Goal: Obtain resource: Download file/media

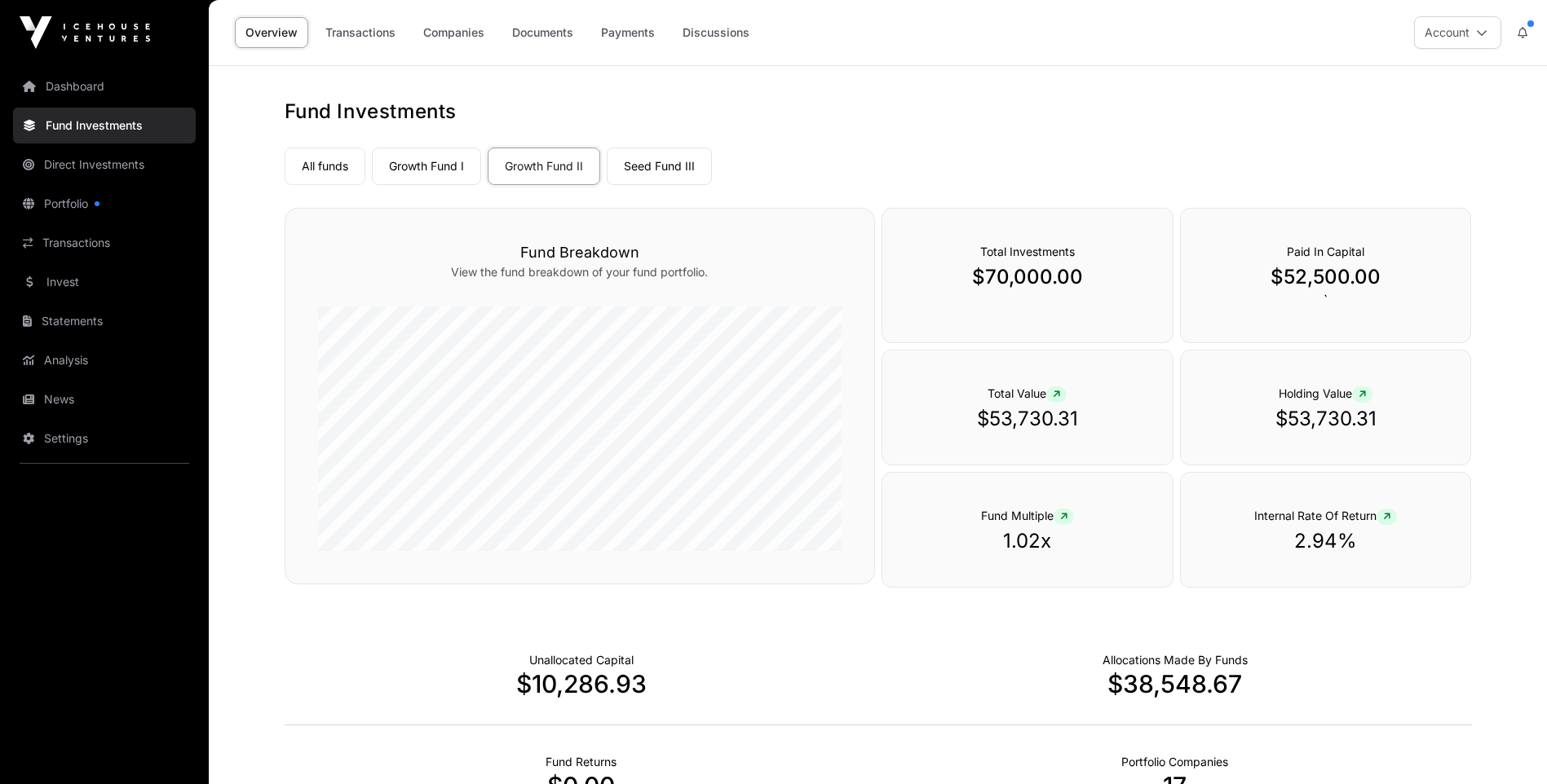
click at [543, 31] on link "Documents" at bounding box center [543, 33] width 82 height 31
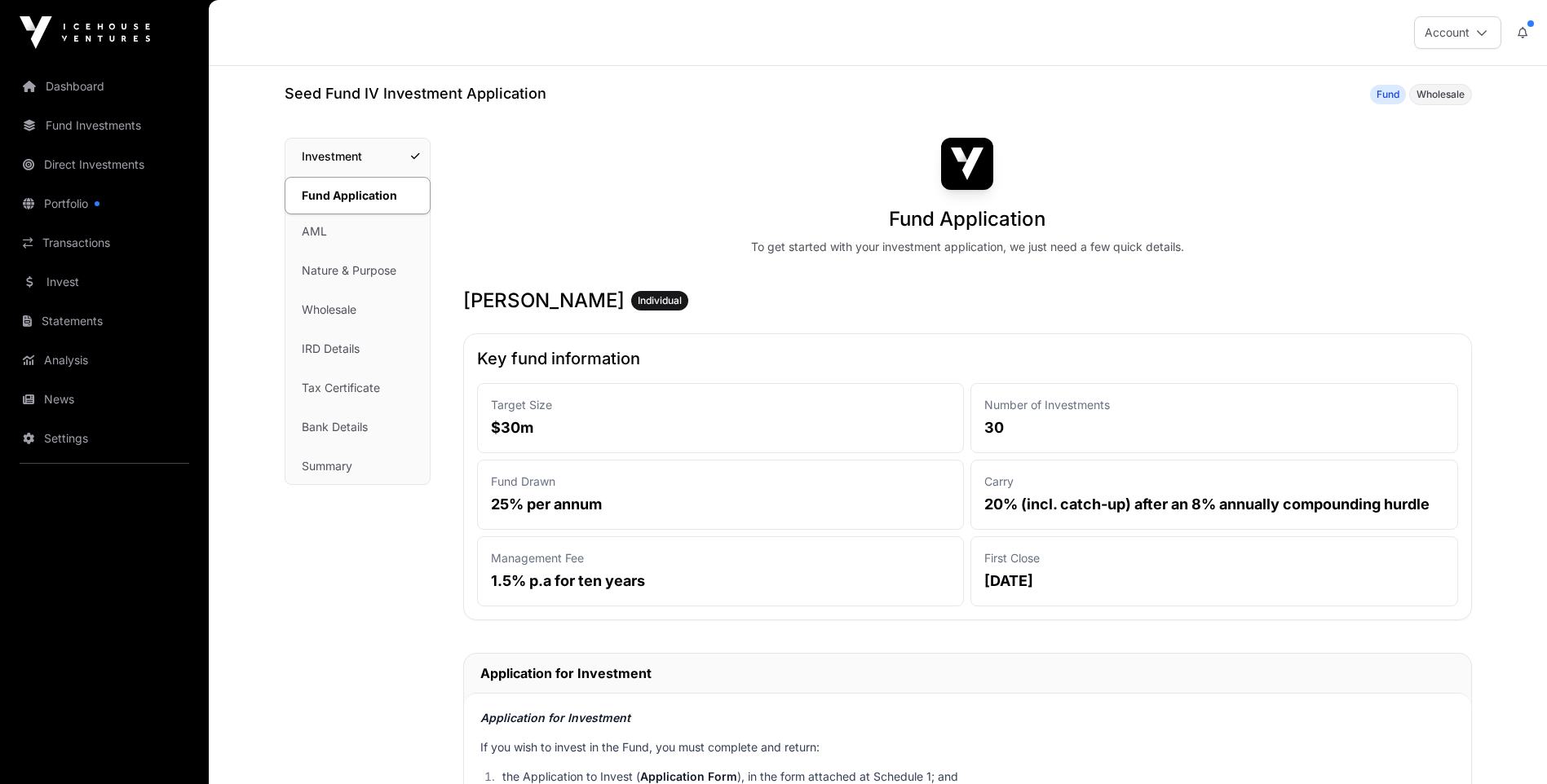
scroll to position [650, 0]
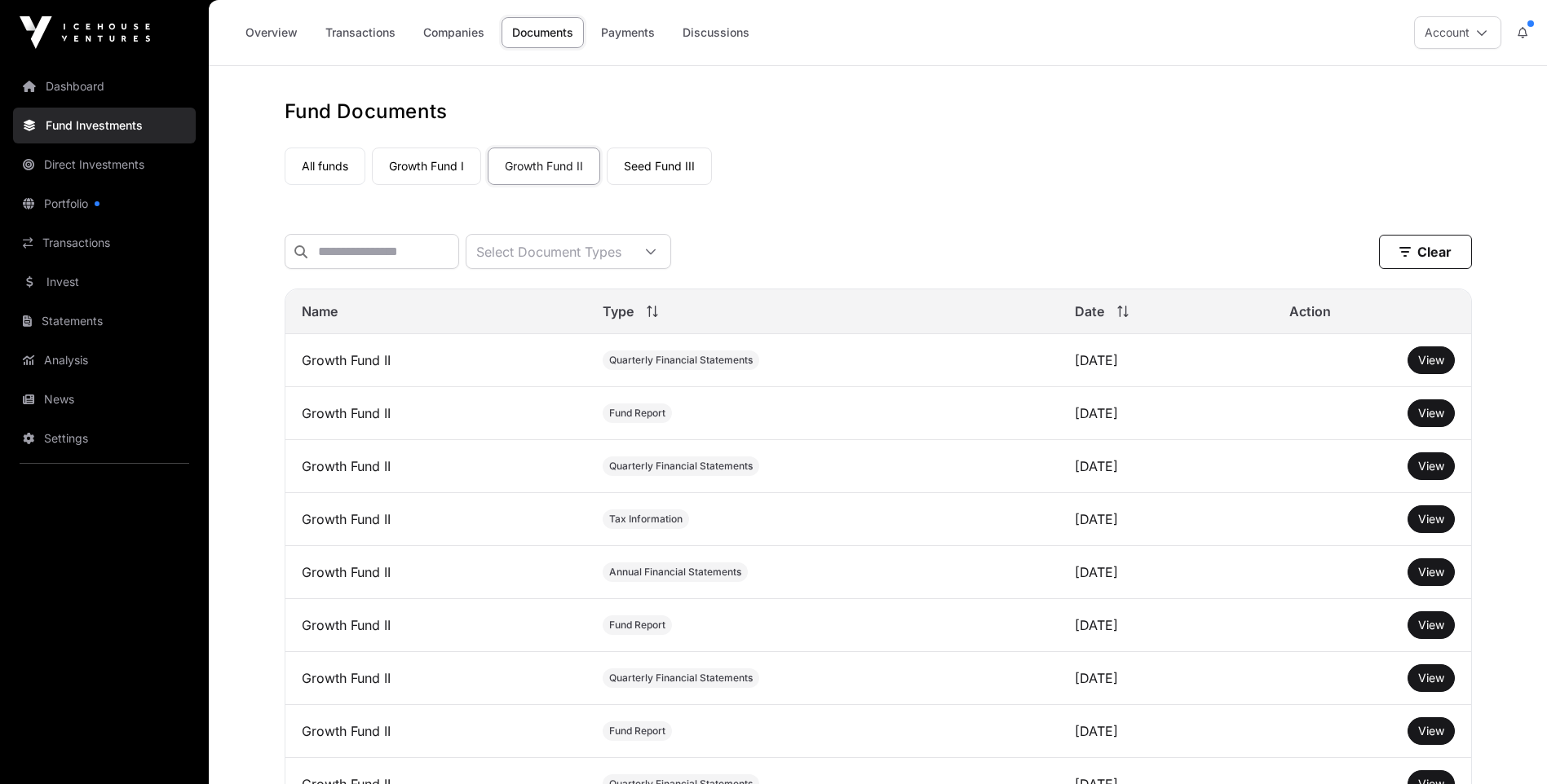
click at [368, 33] on link "Transactions" at bounding box center [361, 33] width 92 height 31
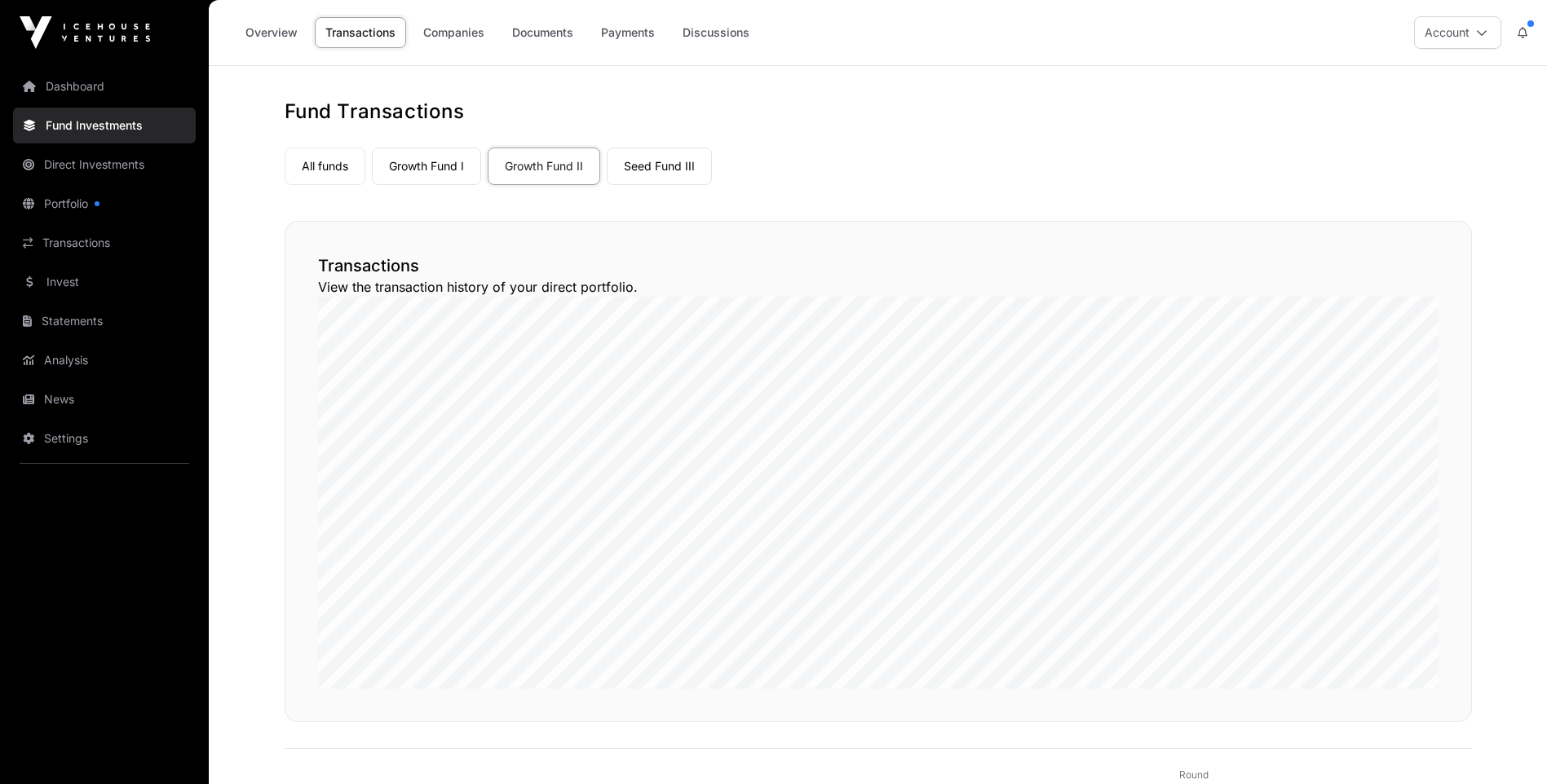
click at [64, 403] on link "News" at bounding box center [104, 399] width 183 height 36
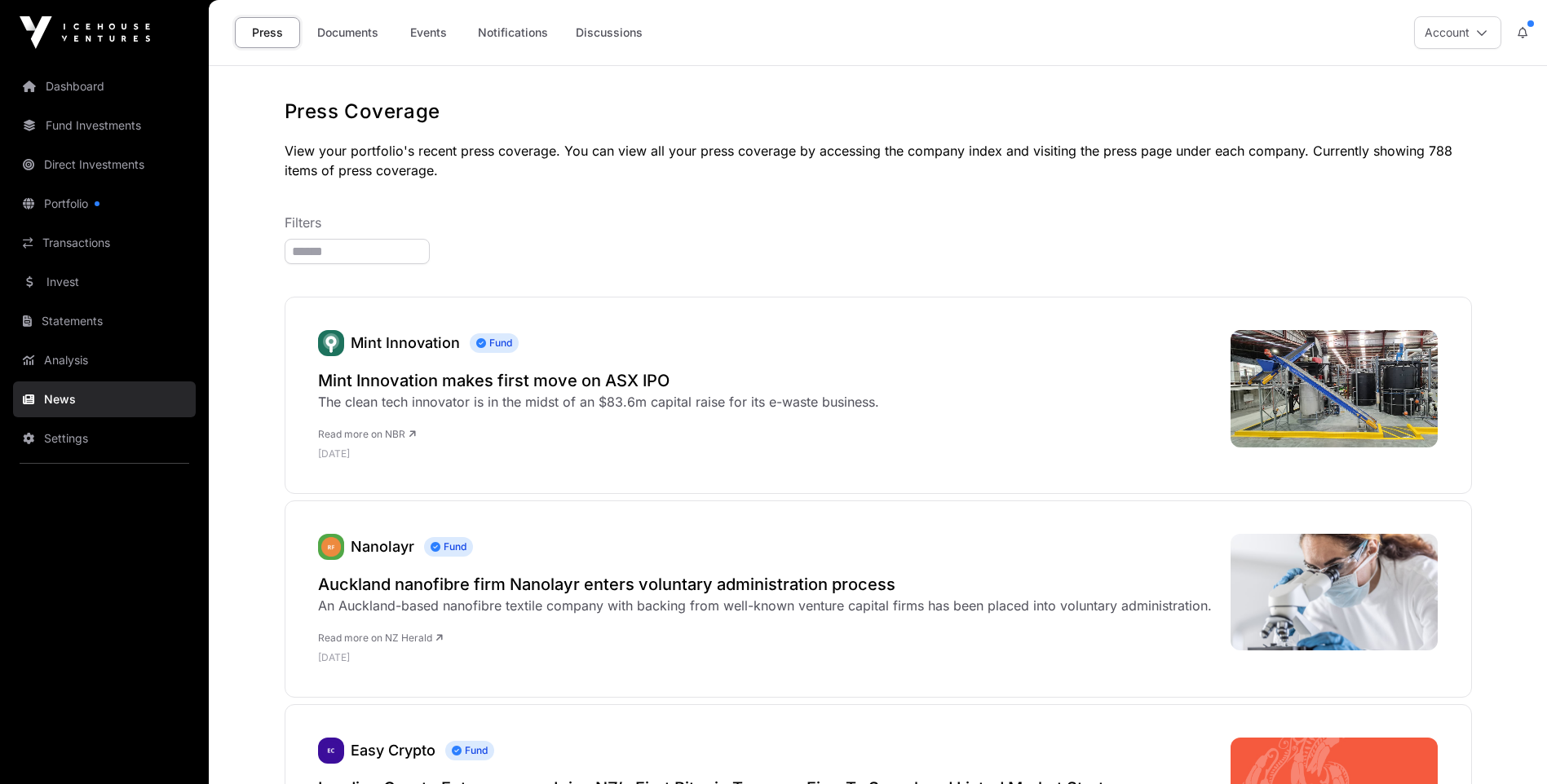
click at [76, 79] on link "Dashboard" at bounding box center [104, 86] width 183 height 36
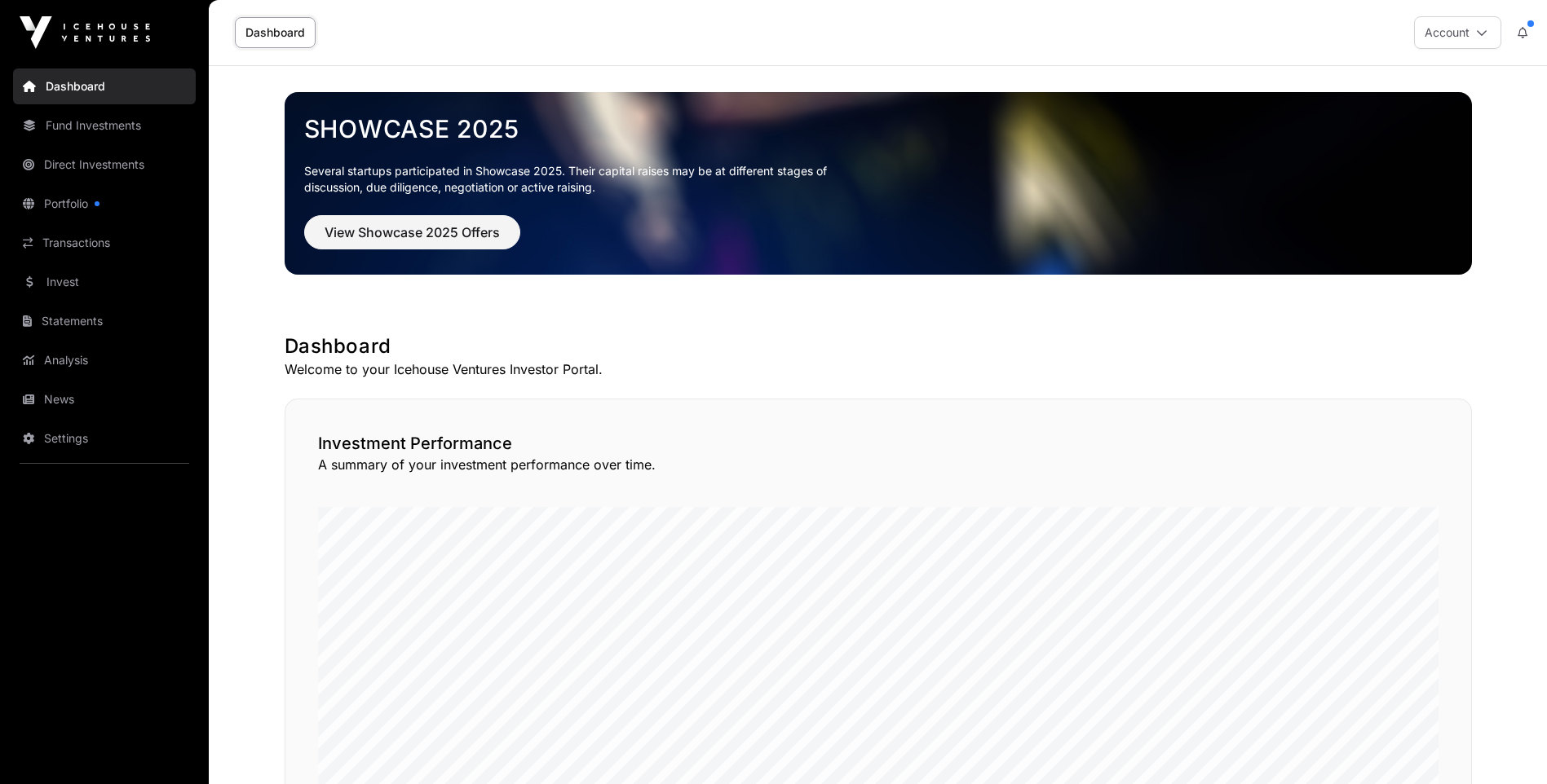
click at [100, 120] on link "Fund Investments" at bounding box center [104, 125] width 183 height 36
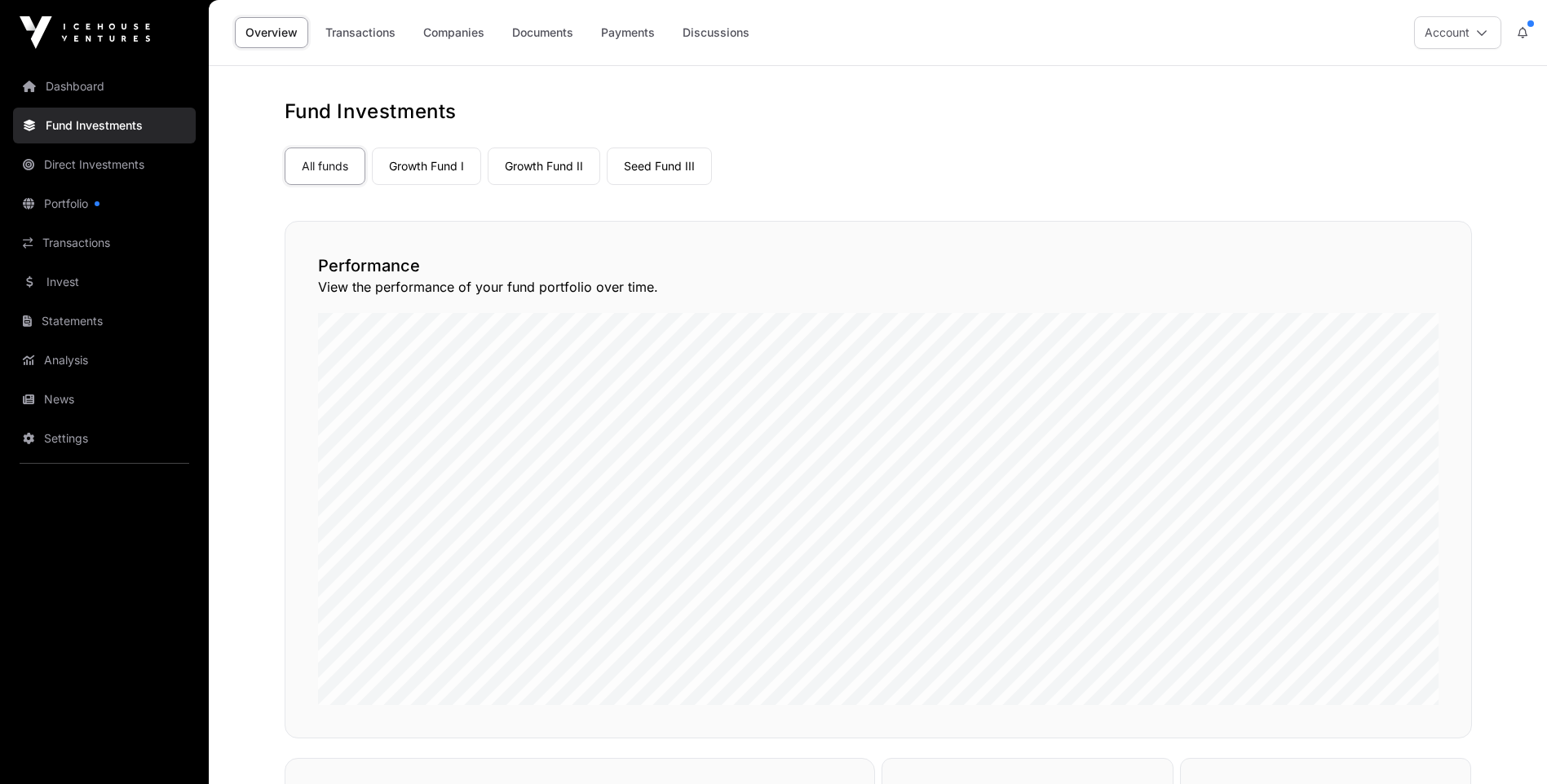
click at [448, 166] on link "Growth Fund I" at bounding box center [426, 166] width 109 height 38
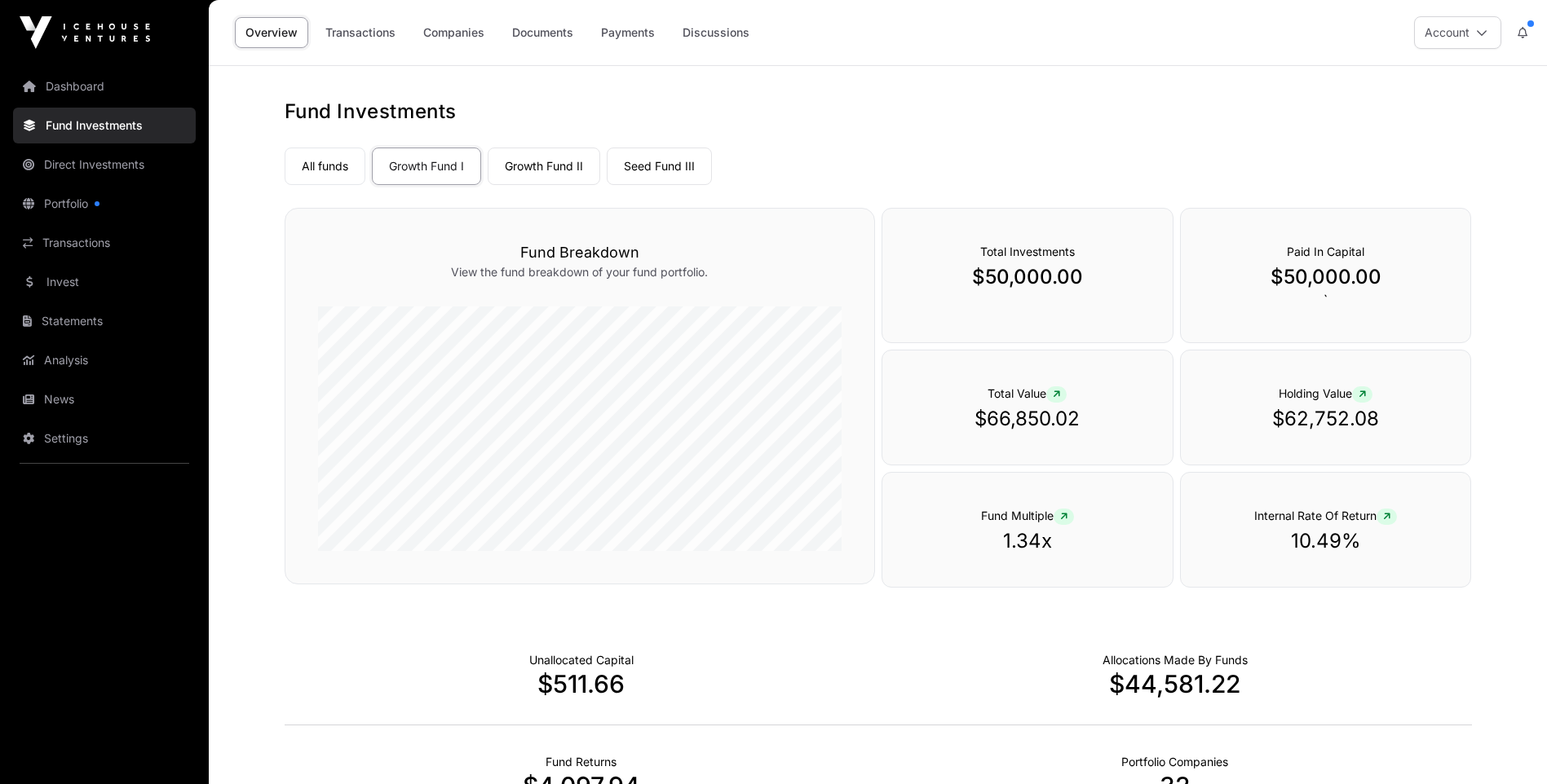
click at [538, 28] on link "Documents" at bounding box center [543, 33] width 82 height 31
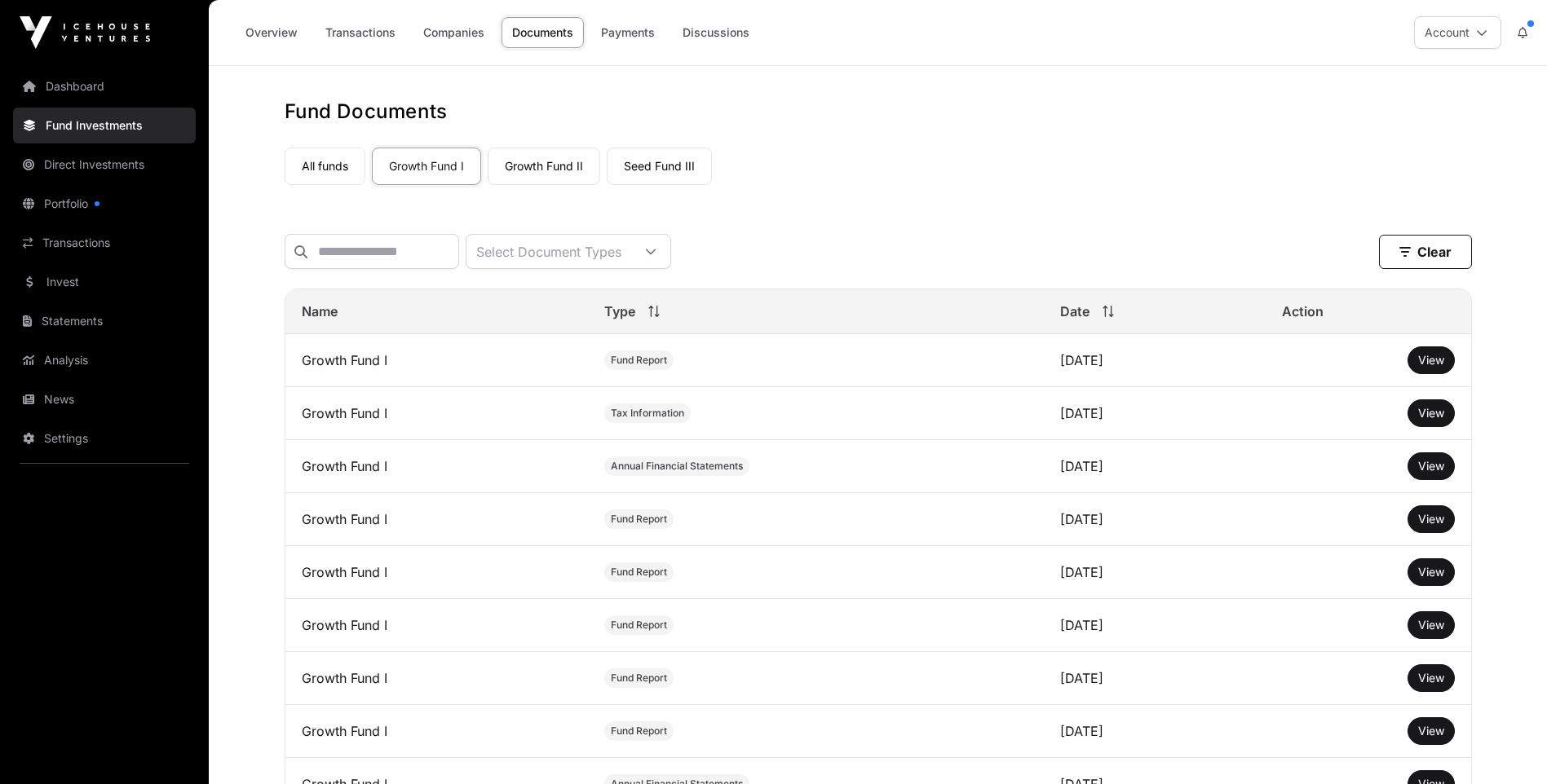
click at [656, 256] on icon at bounding box center [651, 252] width 11 height 11
click at [789, 199] on nav "All funds Growth Fund I Growth Fund II Seed Fund III Select a fund Growth Fund I" at bounding box center [878, 163] width 1187 height 77
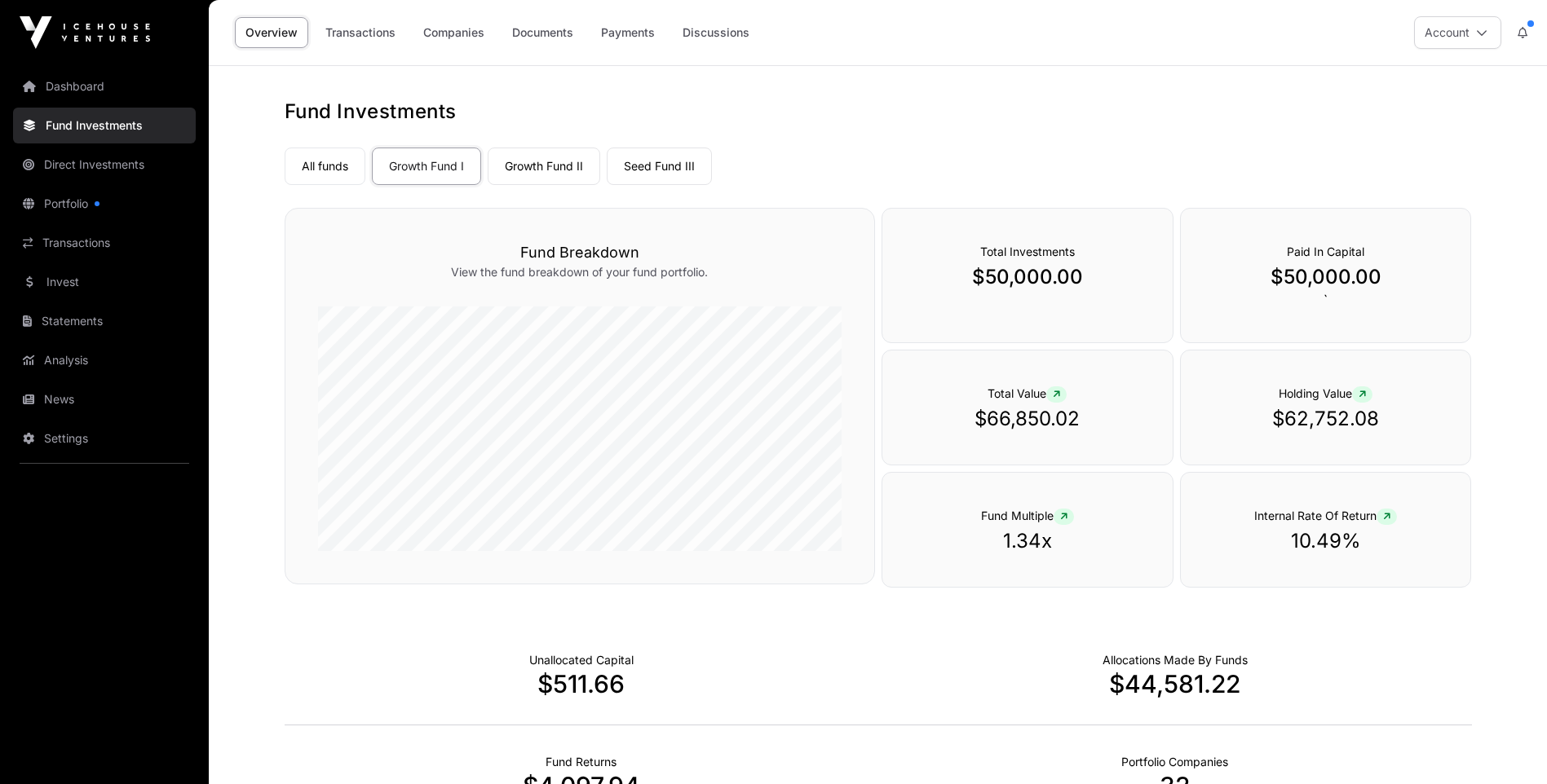
click at [542, 161] on link "Growth Fund II" at bounding box center [544, 166] width 113 height 38
click at [671, 163] on link "Seed Fund III" at bounding box center [659, 166] width 105 height 38
click at [318, 161] on link "All funds" at bounding box center [325, 166] width 81 height 38
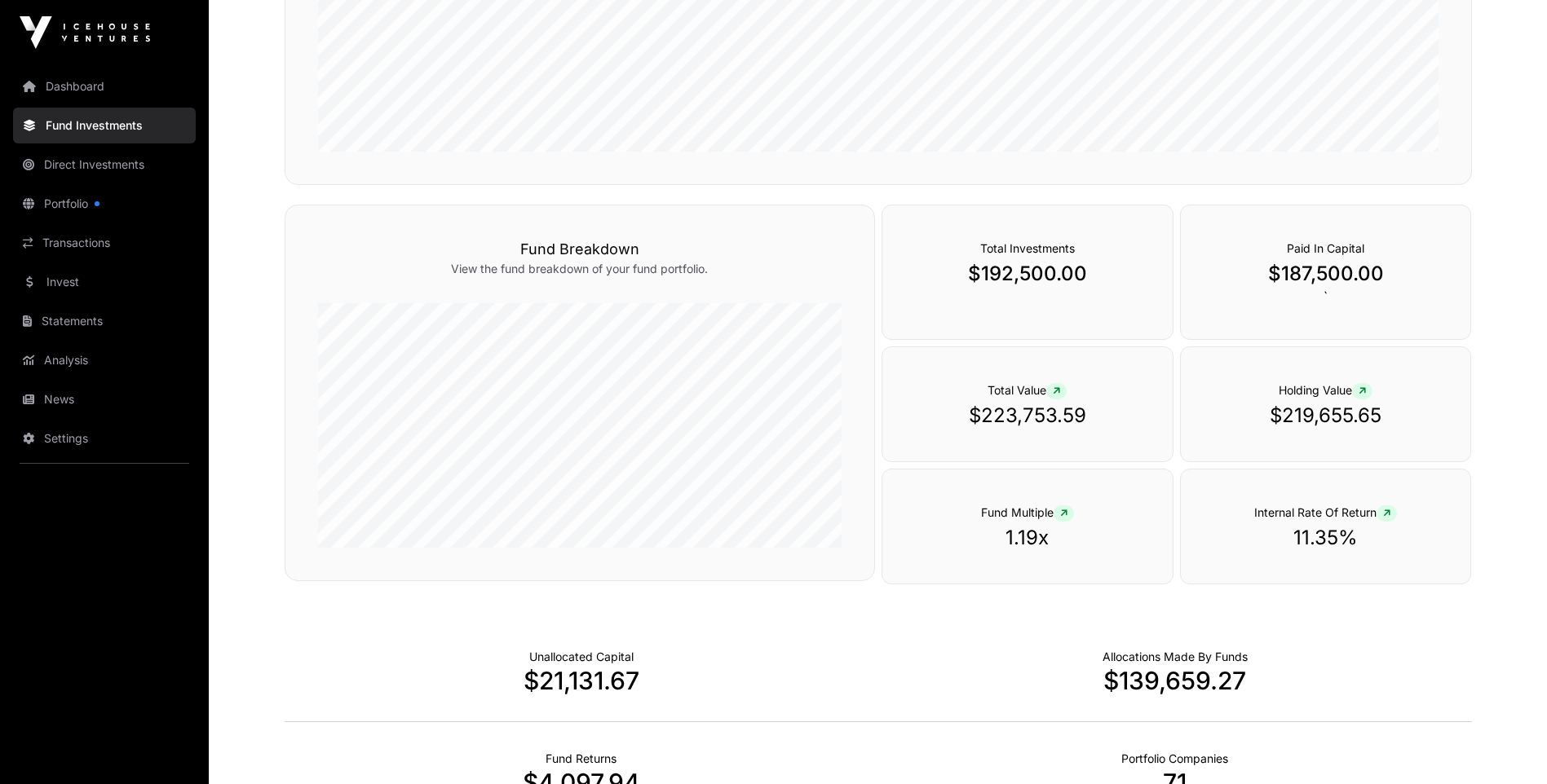
scroll to position [489, 0]
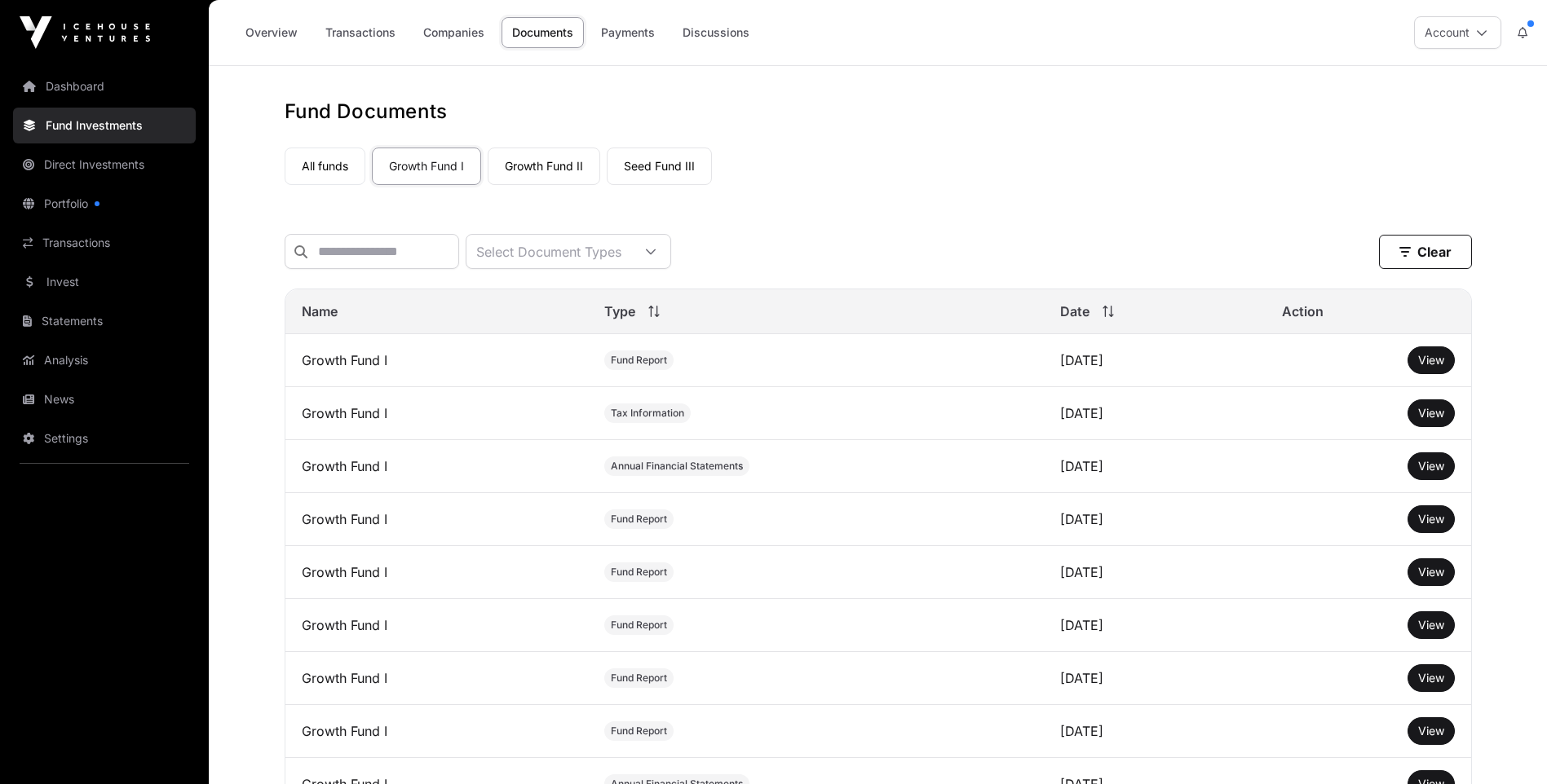
click at [536, 163] on link "Growth Fund II" at bounding box center [544, 166] width 113 height 38
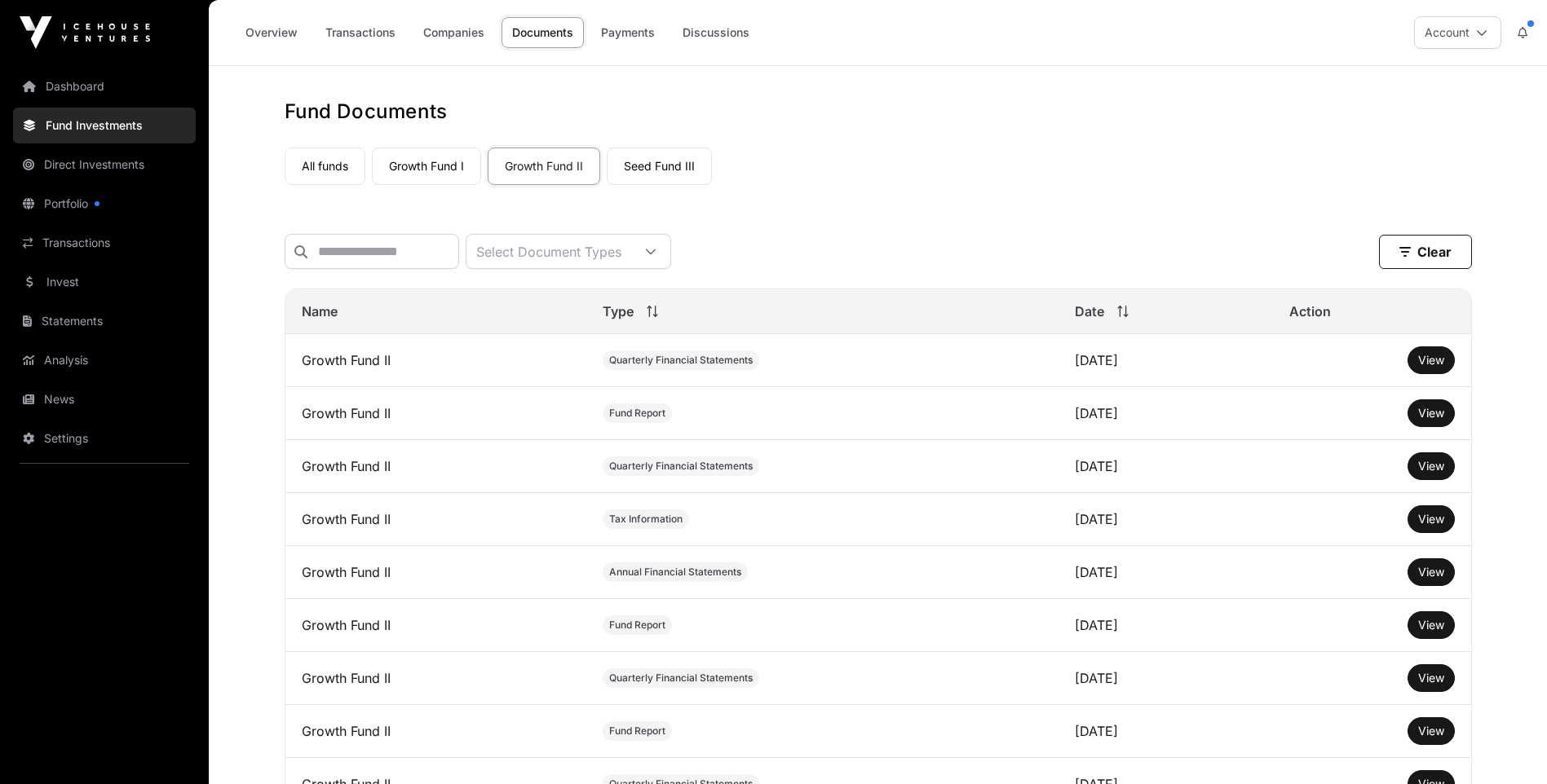
click at [420, 166] on link "Growth Fund I" at bounding box center [426, 166] width 109 height 38
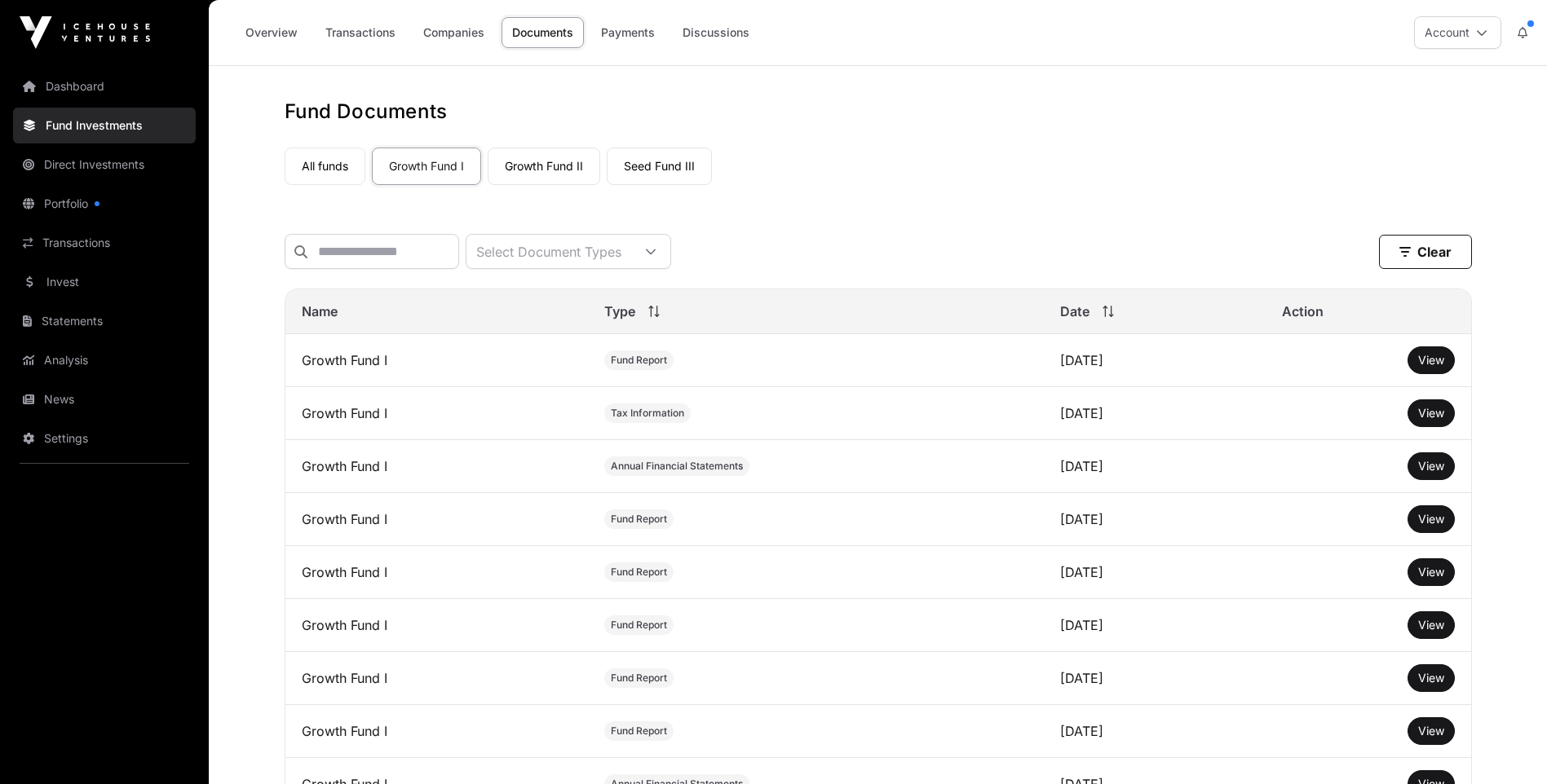
click at [654, 162] on link "Seed Fund III" at bounding box center [659, 166] width 105 height 38
click at [1423, 367] on span "View" at bounding box center [1432, 360] width 27 height 14
click at [537, 168] on link "Growth Fund II" at bounding box center [544, 166] width 113 height 38
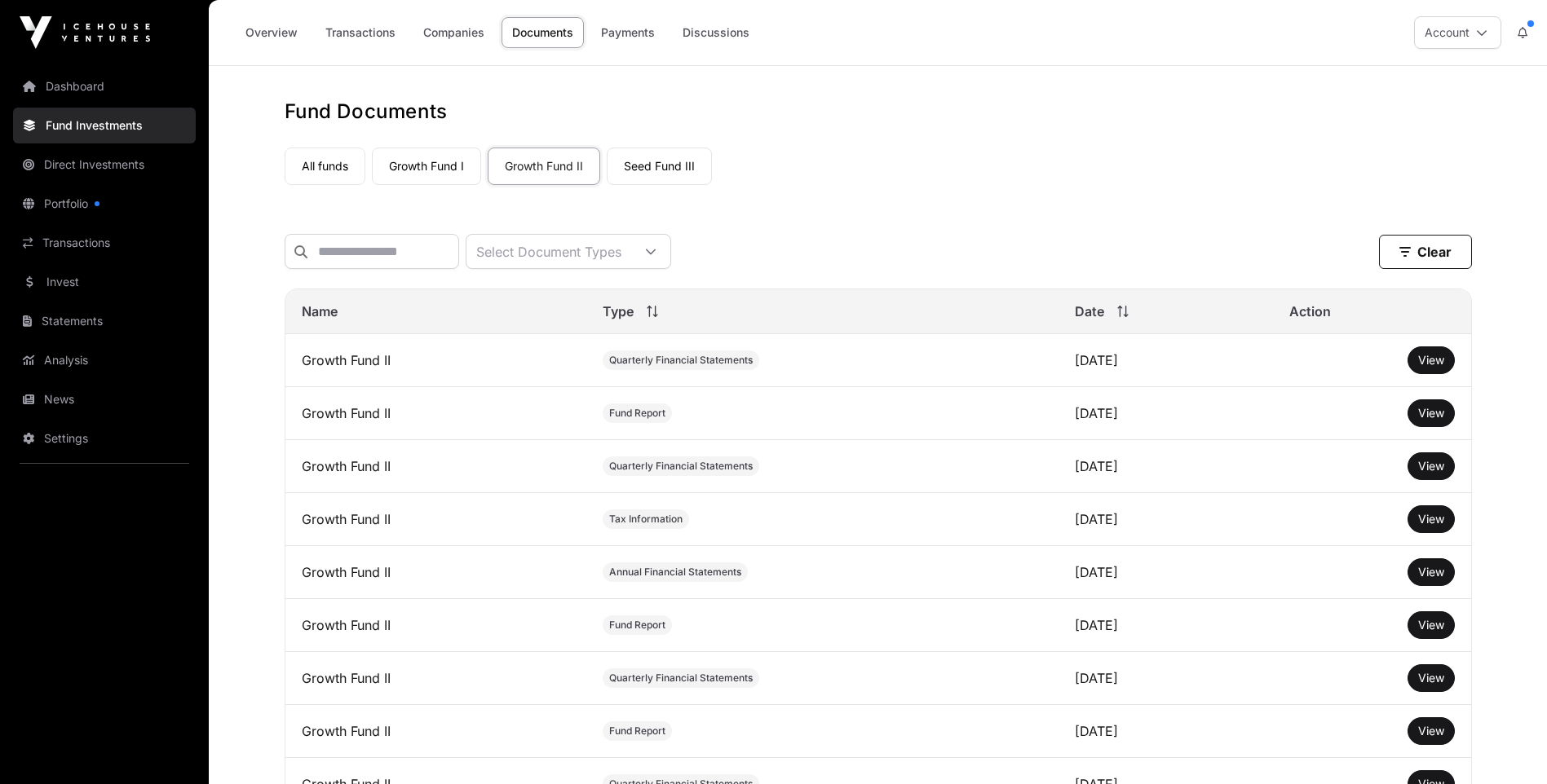
click at [1432, 420] on span "View" at bounding box center [1432, 413] width 27 height 14
click at [424, 163] on link "Growth Fund I" at bounding box center [426, 166] width 109 height 38
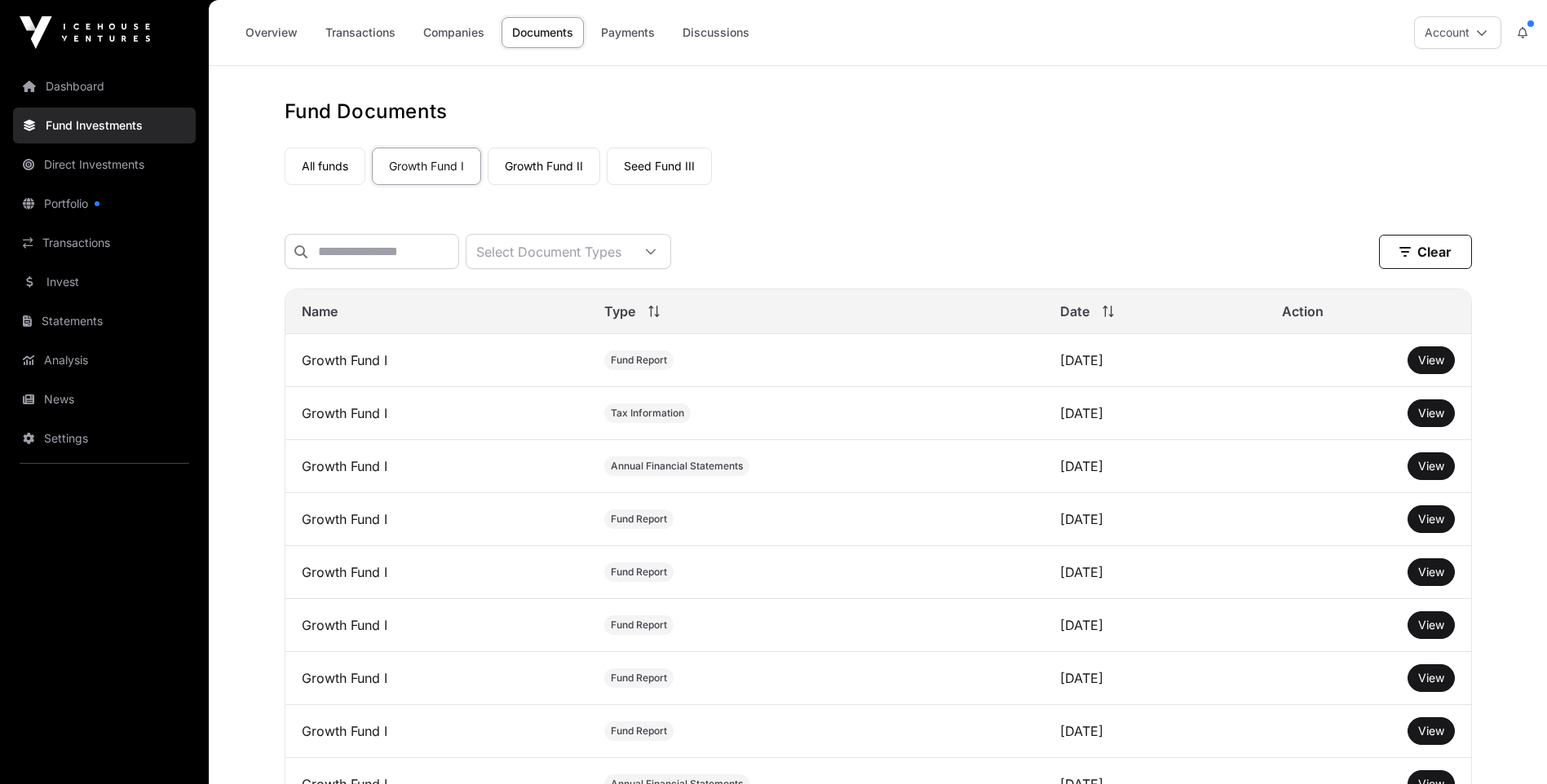
click at [1429, 367] on span "View" at bounding box center [1432, 360] width 27 height 14
